Goal: Check status: Check status

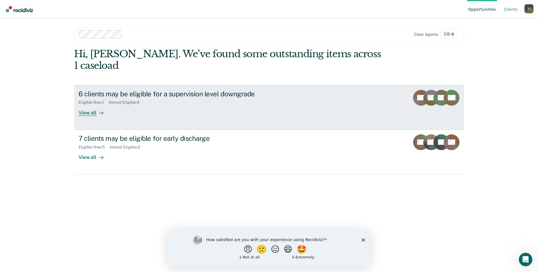
click at [93, 105] on div "View all" at bounding box center [95, 110] width 32 height 11
